Goal: Find specific page/section

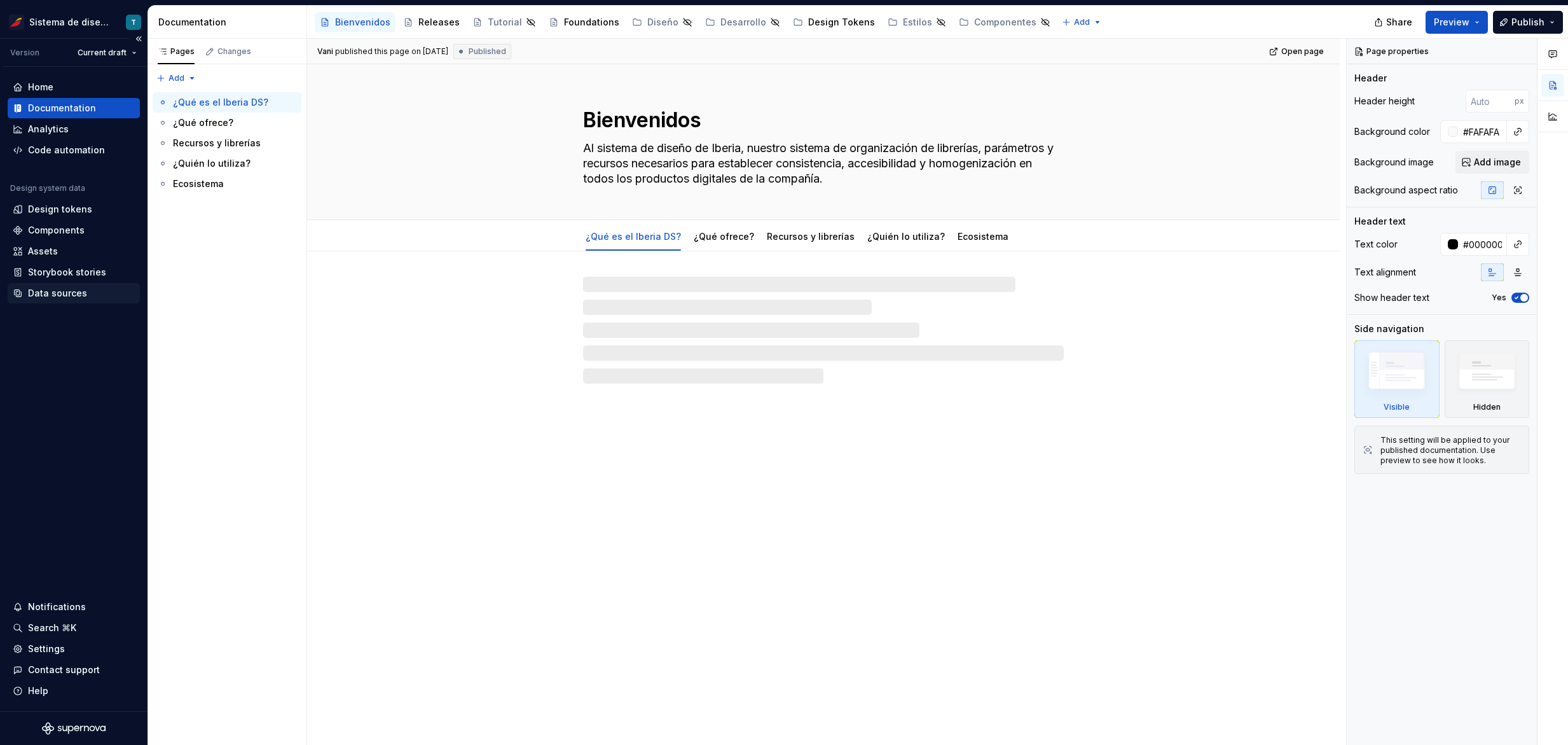
click at [60, 297] on div "Data sources" at bounding box center [57, 293] width 59 height 13
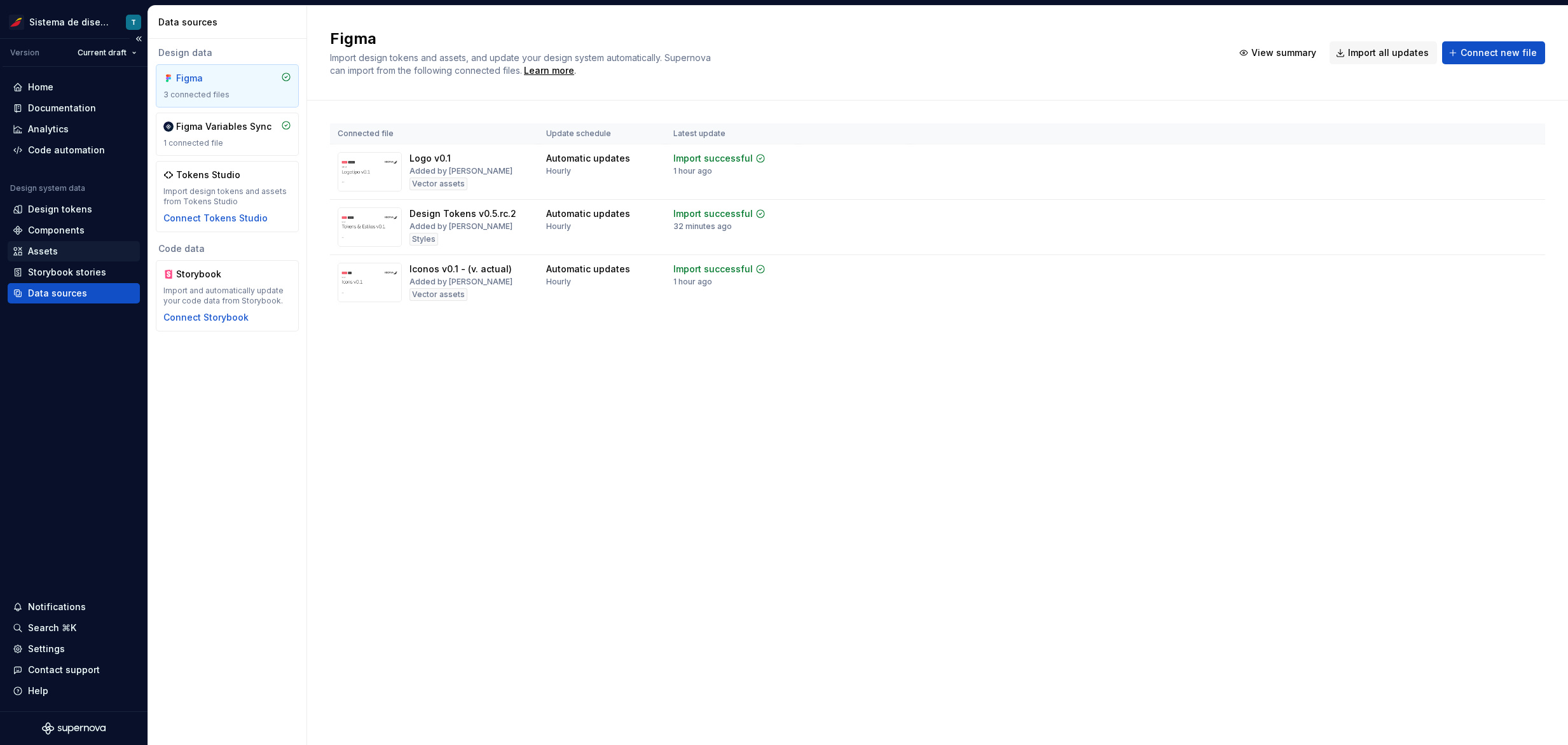
click at [69, 245] on div "Assets" at bounding box center [74, 251] width 122 height 13
